Goal: Navigation & Orientation: Find specific page/section

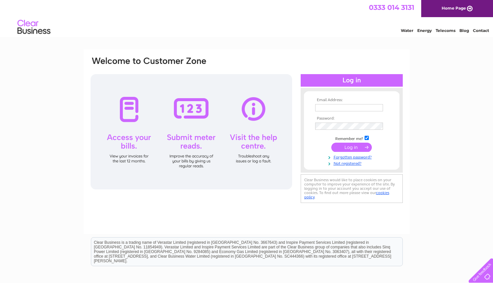
click at [324, 34] on div "Water Energy Telecoms Blog Contact" at bounding box center [246, 27] width 493 height 21
type input "[EMAIL_ADDRESS][DOMAIN_NAME]"
click at [424, 31] on link "Energy" at bounding box center [424, 30] width 14 height 5
click at [343, 147] on input "submit" at bounding box center [351, 146] width 40 height 9
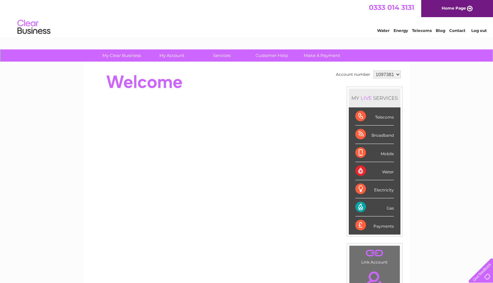
click at [389, 208] on div "Gas" at bounding box center [374, 207] width 39 height 18
click at [403, 30] on link "Energy" at bounding box center [400, 30] width 14 height 5
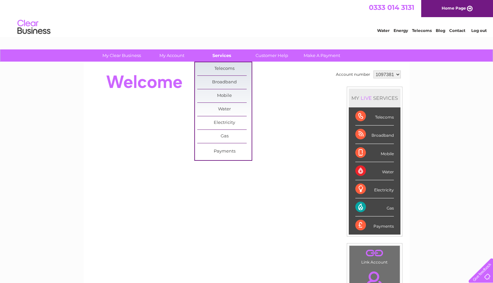
click at [218, 58] on link "Services" at bounding box center [221, 55] width 54 height 12
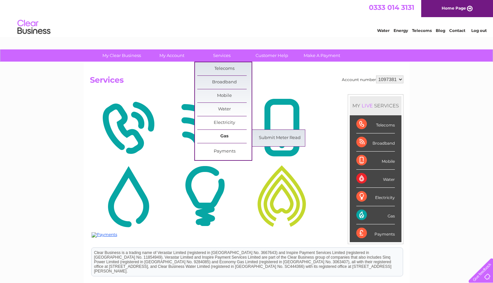
click at [220, 136] on link "Gas" at bounding box center [224, 136] width 54 height 13
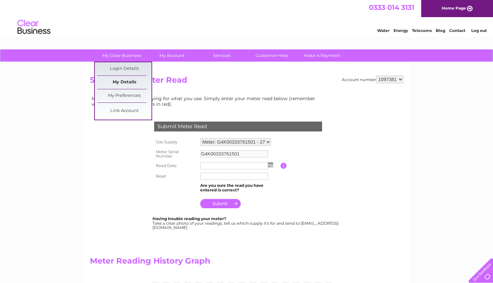
click at [131, 80] on link "My Details" at bounding box center [124, 82] width 54 height 13
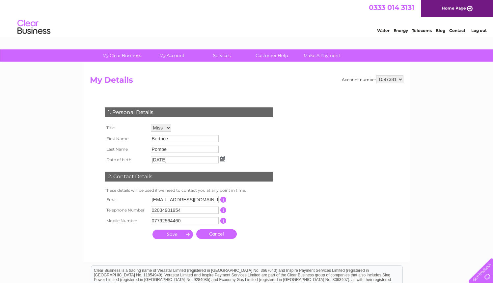
drag, startPoint x: 496, startPoint y: 53, endPoint x: 455, endPoint y: 28, distance: 47.4
click at [281, 56] on link "Customer Help" at bounding box center [271, 55] width 54 height 12
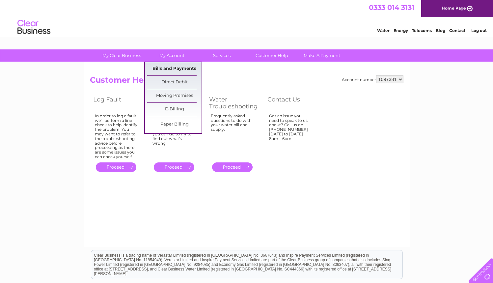
click at [176, 68] on link "Bills and Payments" at bounding box center [174, 68] width 54 height 13
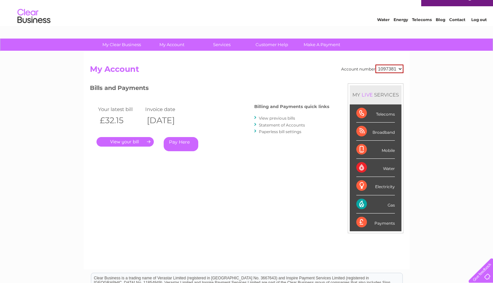
scroll to position [9, 0]
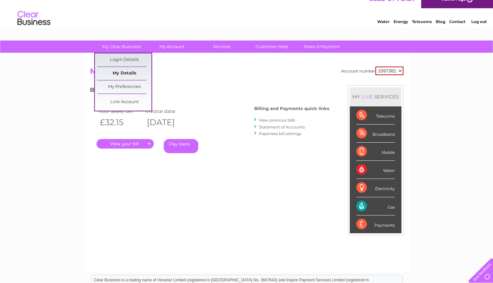
click at [124, 73] on link "My Details" at bounding box center [124, 73] width 54 height 13
